Goal: Information Seeking & Learning: Learn about a topic

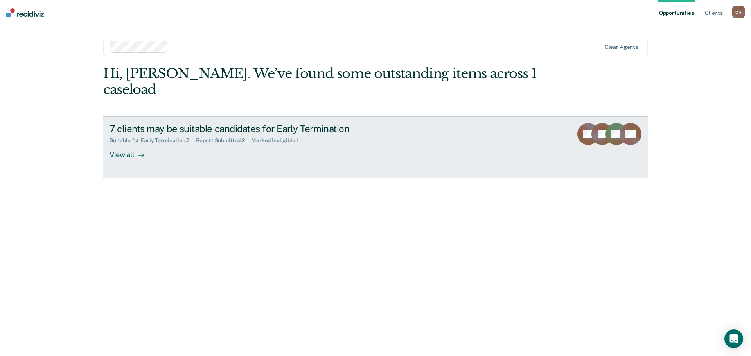
click at [124, 144] on div "View all" at bounding box center [132, 151] width 44 height 15
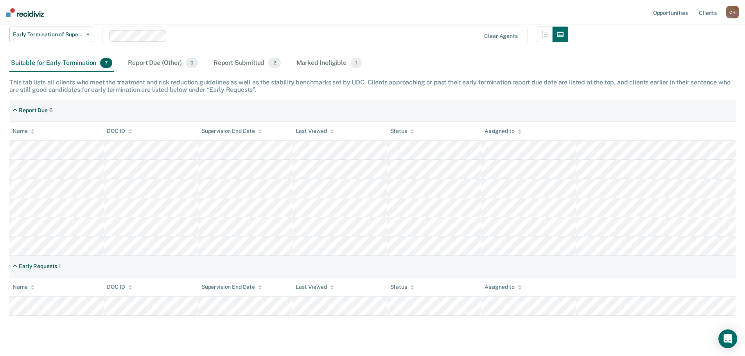
scroll to position [94, 0]
